Goal: Information Seeking & Learning: Understand process/instructions

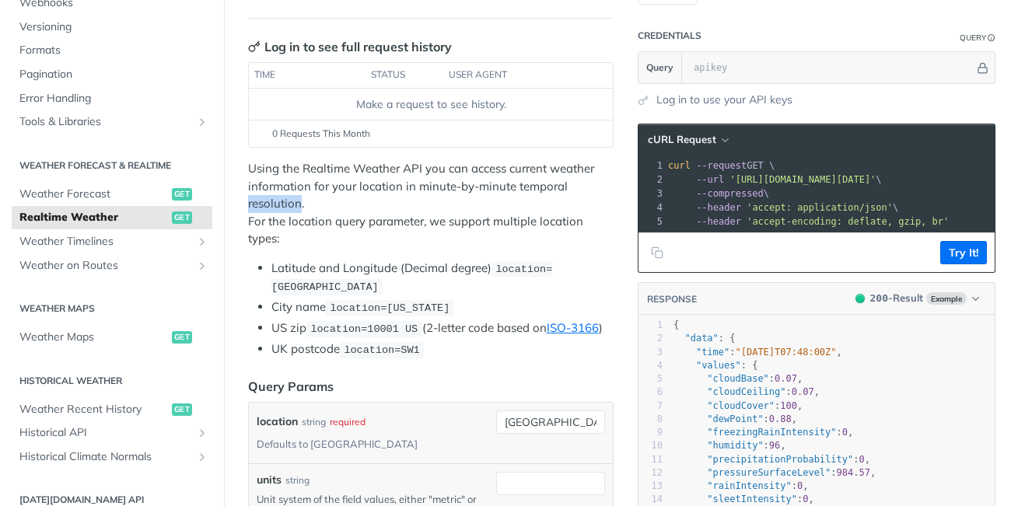
scroll to position [191, 0]
click at [93, 414] on span "Weather Recent History" at bounding box center [93, 408] width 148 height 16
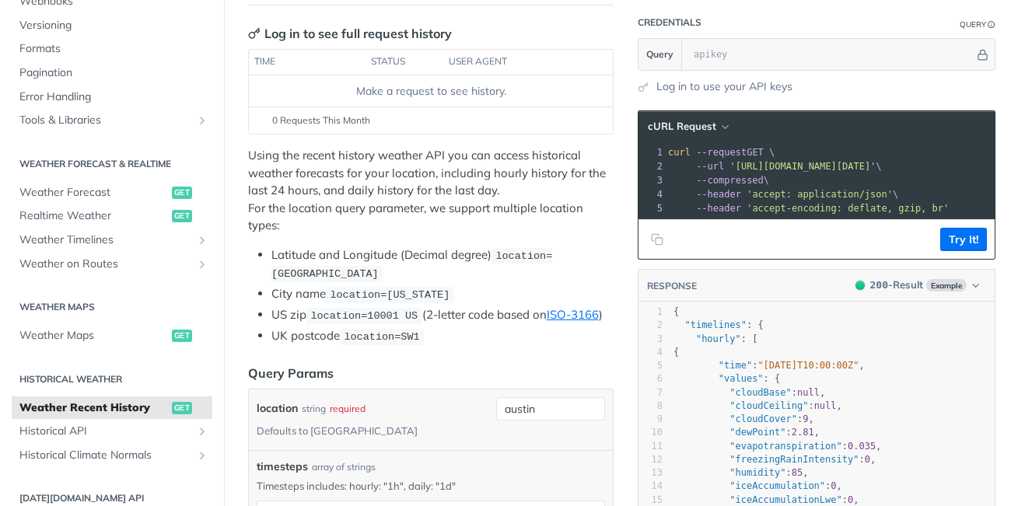
scroll to position [180, 0]
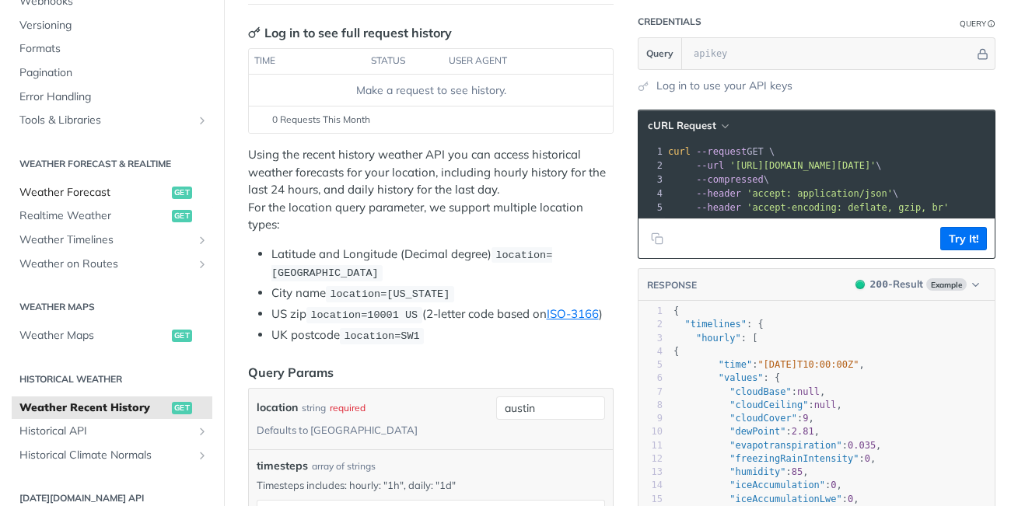
click at [103, 187] on span "Weather Forecast" at bounding box center [93, 193] width 148 height 16
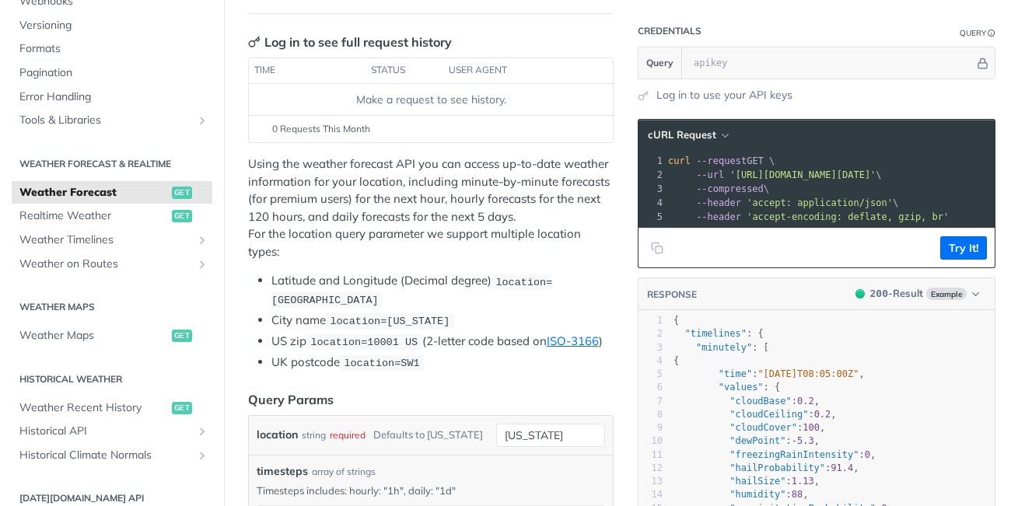
scroll to position [172, 0]
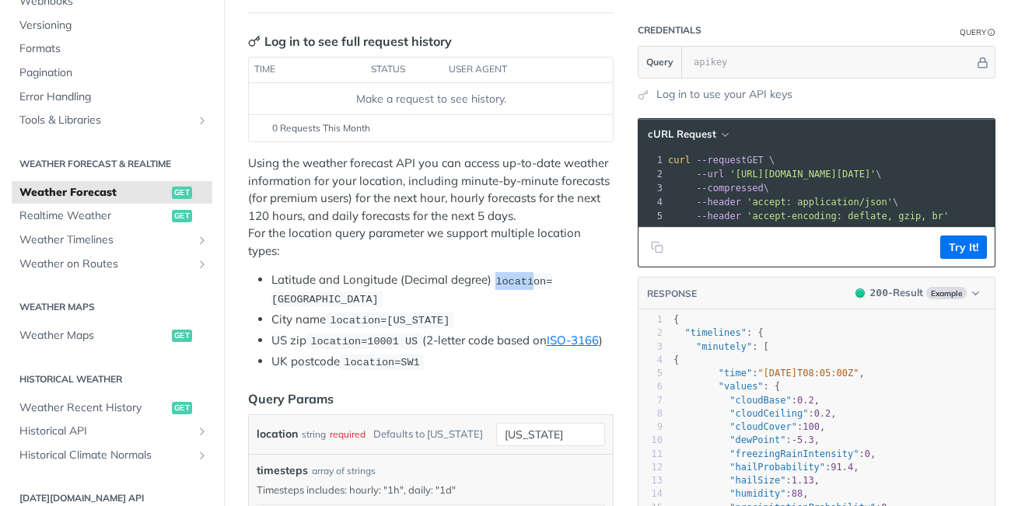
drag, startPoint x: 497, startPoint y: 278, endPoint x: 533, endPoint y: 287, distance: 36.8
click at [533, 287] on code "location=[GEOGRAPHIC_DATA]" at bounding box center [411, 291] width 281 height 34
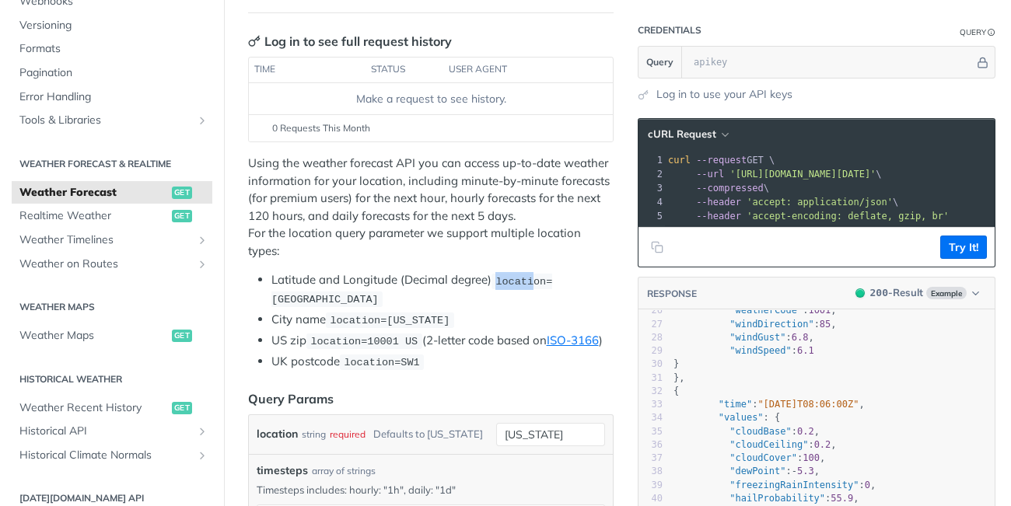
scroll to position [442, 0]
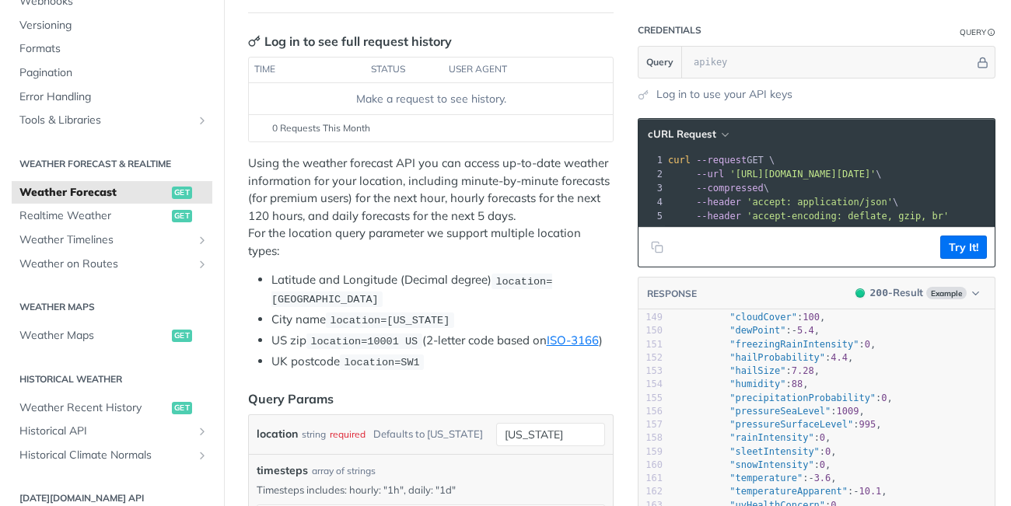
click at [540, 284] on span "location=[GEOGRAPHIC_DATA]" at bounding box center [411, 290] width 281 height 30
copy li "location"
click at [875, 184] on pre "--compressed \" at bounding box center [886, 188] width 443 height 14
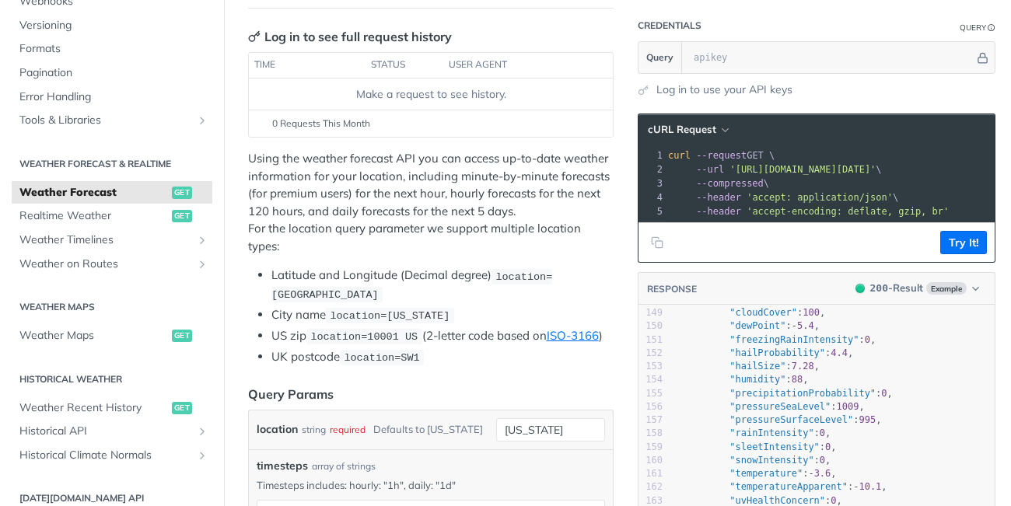
click at [875, 175] on span "'[URL][DOMAIN_NAME][DATE]'" at bounding box center [802, 169] width 146 height 11
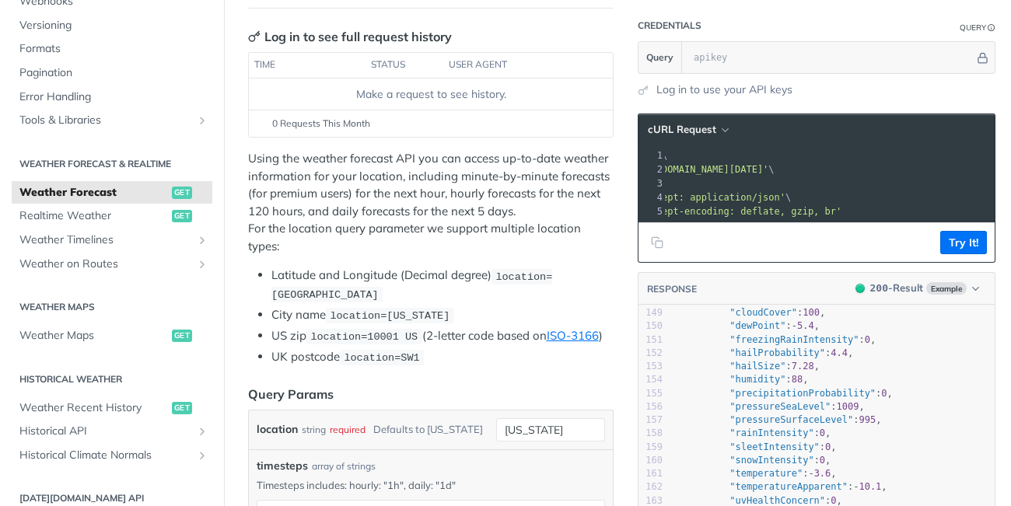
drag, startPoint x: 902, startPoint y: 169, endPoint x: 1010, endPoint y: 166, distance: 108.1
click at [1010, 166] on div "Jump to Content Reference Recipes FAQs Help Center Blog API Status Recipes Refe…" at bounding box center [505, 253] width 1011 height 506
click at [871, 198] on pre "--header 'accept: application/json' \" at bounding box center [772, 197] width 443 height 14
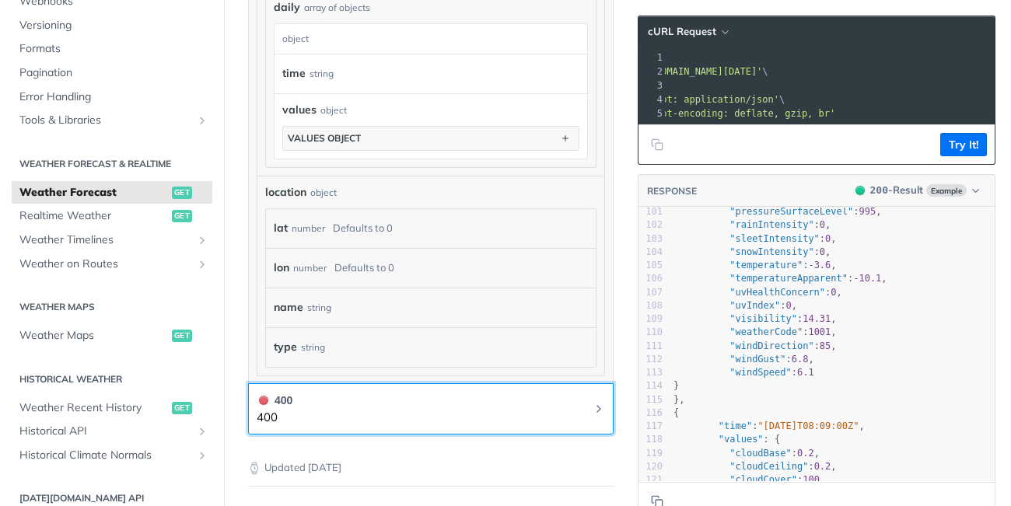
click at [585, 425] on button "400 400" at bounding box center [431, 409] width 348 height 35
